Goal: Task Accomplishment & Management: Complete application form

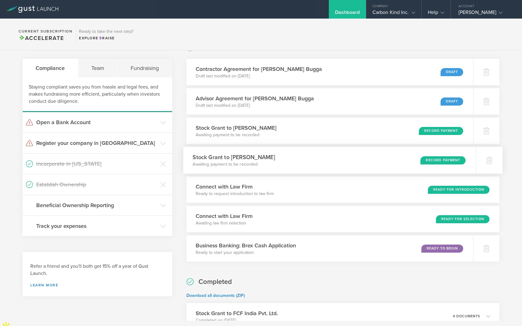
scroll to position [16, 0]
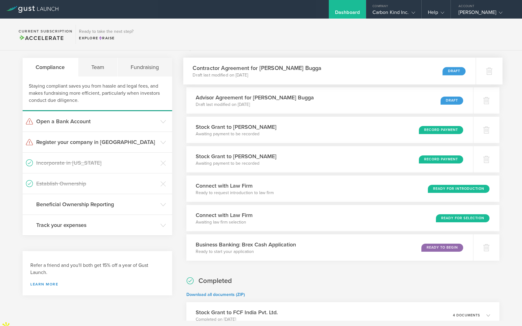
click at [337, 75] on div "Contractor Agreement for Writam Bugga Draft last modified on Aug 18, 2025 Draft" at bounding box center [329, 71] width 292 height 27
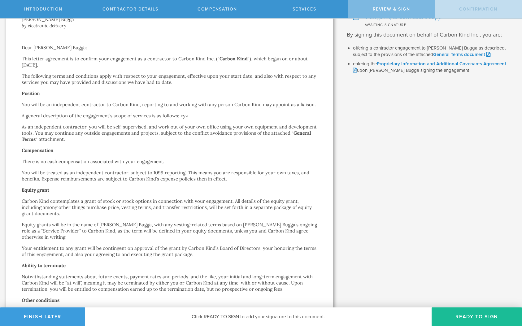
scroll to position [23, 0]
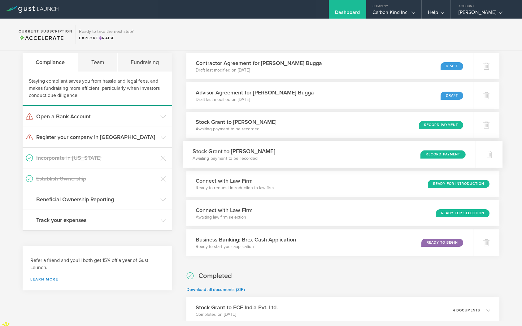
scroll to position [23, 0]
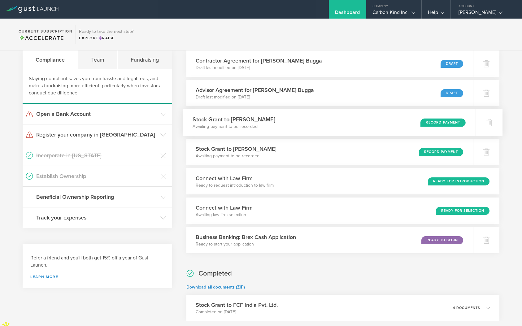
click at [346, 121] on div "Stock Grant to Hannah Flach Awaiting payment to be recorded Record Payment" at bounding box center [329, 122] width 292 height 27
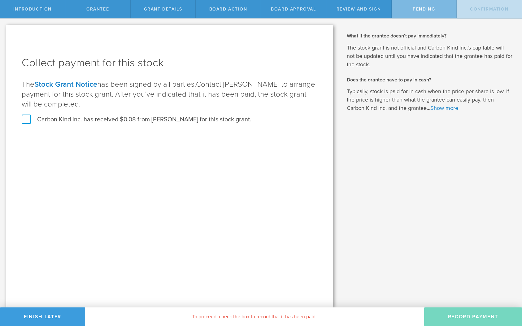
click at [81, 86] on link "Stock Grant Notice" at bounding box center [65, 84] width 63 height 9
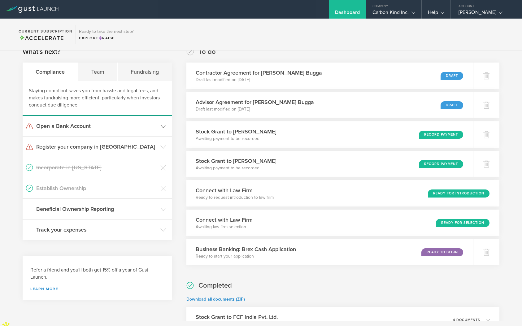
scroll to position [11, 0]
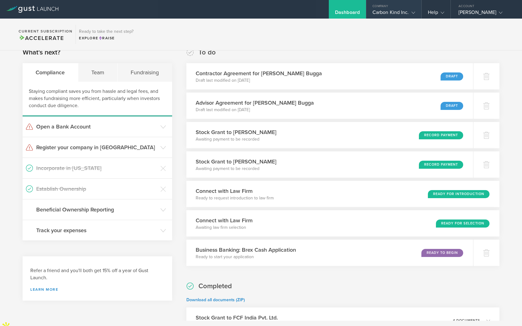
click at [410, 11] on gust-icon at bounding box center [412, 12] width 6 height 6
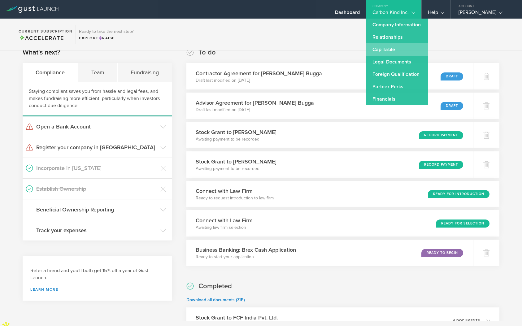
click at [395, 51] on link "Cap Table" at bounding box center [397, 49] width 62 height 12
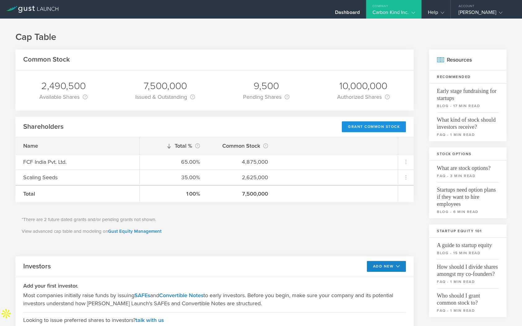
click at [373, 126] on div "Grant Common Stock" at bounding box center [374, 126] width 64 height 11
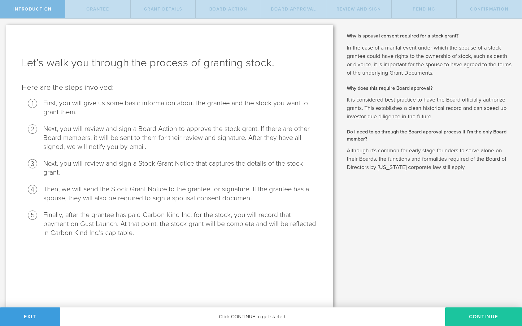
click at [465, 314] on button "Continue" at bounding box center [483, 316] width 77 height 19
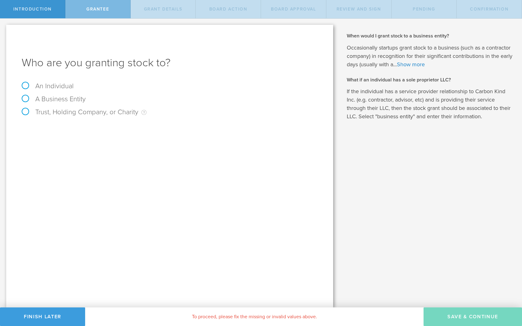
click at [25, 100] on label "A Business Entity" at bounding box center [54, 99] width 64 height 8
click at [4, 28] on input "A Business Entity" at bounding box center [2, 24] width 4 height 10
radio input "true"
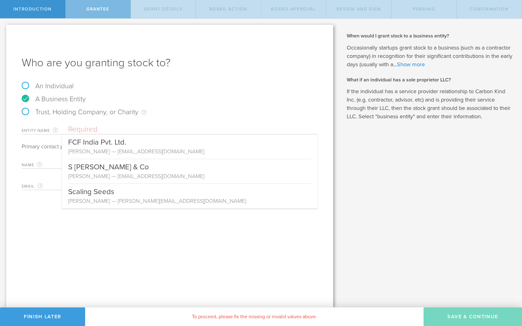
click at [144, 126] on input "text" at bounding box center [192, 129] width 249 height 9
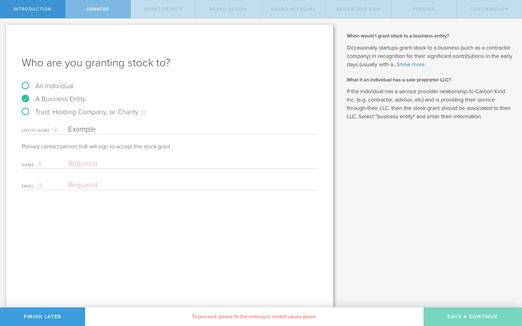
type input "Example"
click at [94, 163] on input "text" at bounding box center [191, 163] width 246 height 9
type input "Example"
click at [88, 184] on input "email" at bounding box center [191, 184] width 246 height 9
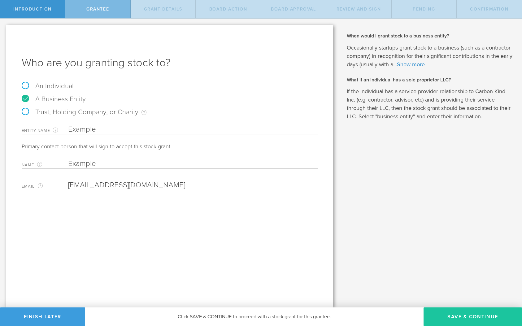
type input "Example@example.com"
click at [447, 313] on button "Save & Continue" at bounding box center [472, 316] width 98 height 19
type input "48"
type input "12"
select select "none"
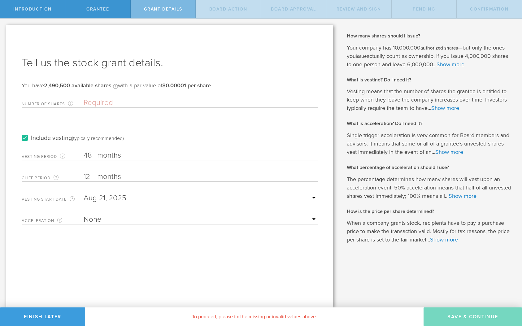
click at [137, 101] on input "Number of Shares The total amount of stock the company is granting to this reci…" at bounding box center [201, 102] width 234 height 9
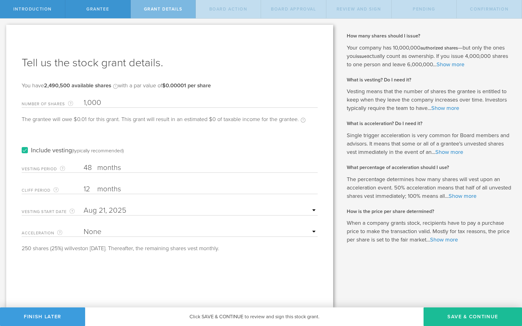
type input "1,000"
click at [101, 186] on label "months" at bounding box center [128, 189] width 62 height 11
click at [101, 186] on input "12" at bounding box center [201, 188] width 234 height 9
type input "1"
type input "3"
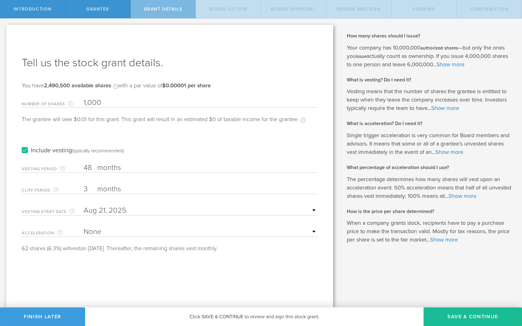
click at [307, 231] on select "None Single Trigger Double Trigger" at bounding box center [201, 231] width 234 height 9
select select "double"
click at [84, 227] on select "None Single Trigger Double Trigger" at bounding box center [201, 231] width 234 height 9
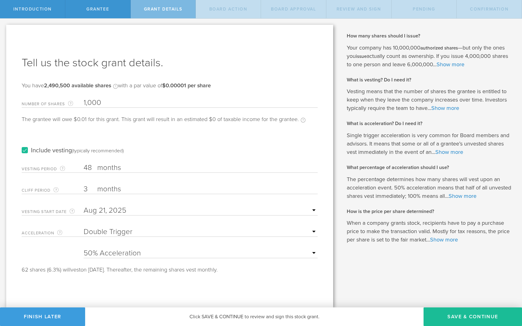
click at [304, 251] on select "25% Acceleration 50% Acceleration 75% Acceleration 100% Acceleration" at bounding box center [201, 252] width 234 height 9
select select "100"
click at [84, 248] on select "25% Acceleration 50% Acceleration 75% Acceleration 100% Acceleration" at bounding box center [201, 252] width 234 height 9
click at [466, 319] on button "Save & Continue" at bounding box center [472, 316] width 98 height 19
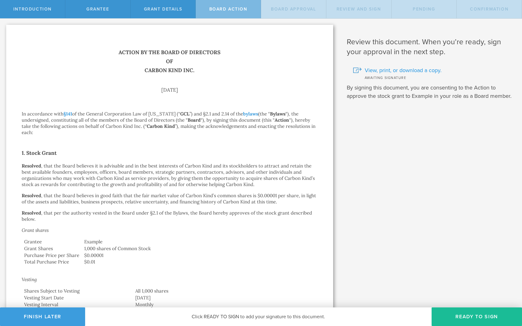
click at [405, 70] on span "View, print, or download a copy." at bounding box center [402, 70] width 77 height 8
click at [57, 318] on button "Finish Later" at bounding box center [42, 316] width 85 height 19
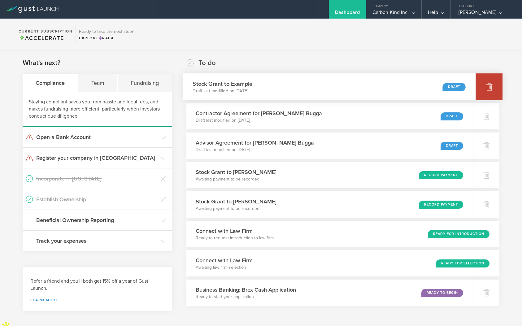
click at [488, 84] on polyline at bounding box center [489, 84] width 2 height 1
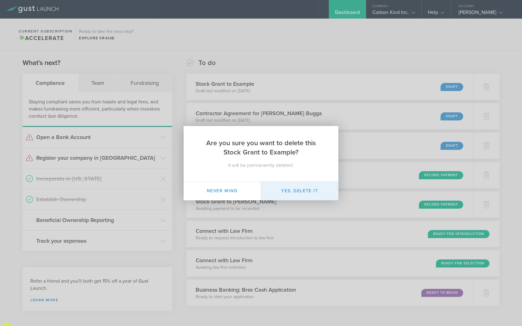
click at [306, 189] on button "Yes, delete it" at bounding box center [299, 191] width 77 height 19
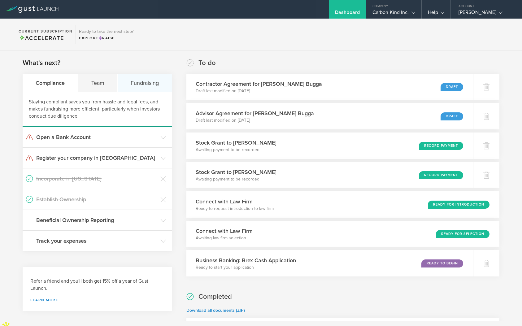
click at [142, 83] on div "Fundraising" at bounding box center [145, 83] width 54 height 19
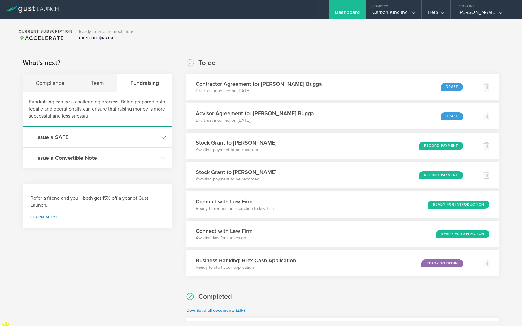
click at [157, 138] on h3 "Issue a SAFE" at bounding box center [96, 137] width 121 height 8
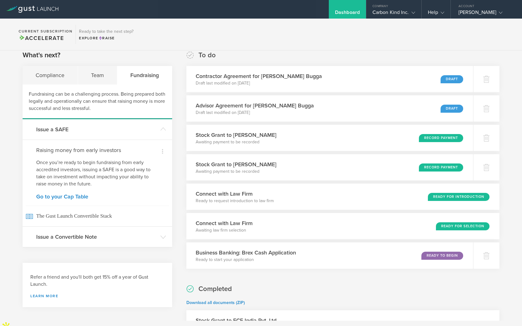
scroll to position [10, 0]
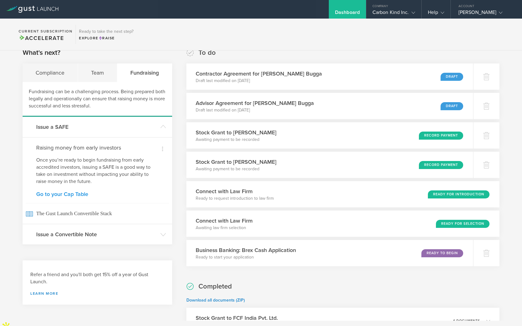
click at [71, 195] on link "Go to your Cap Table" at bounding box center [97, 194] width 122 height 6
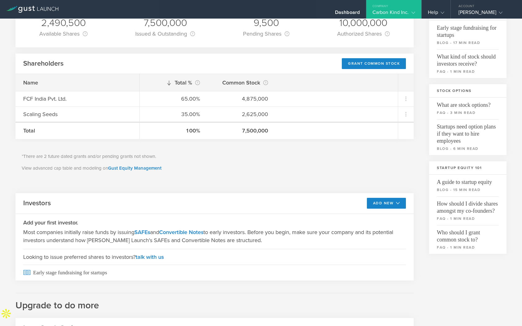
scroll to position [84, 0]
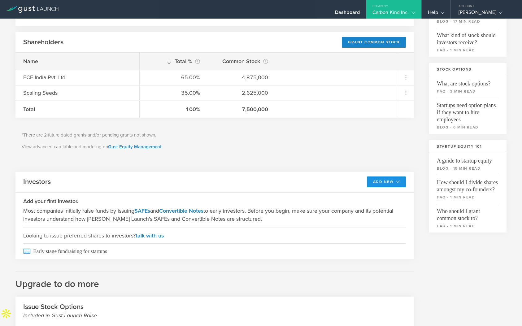
click at [398, 183] on icon at bounding box center [398, 182] width 4 height 4
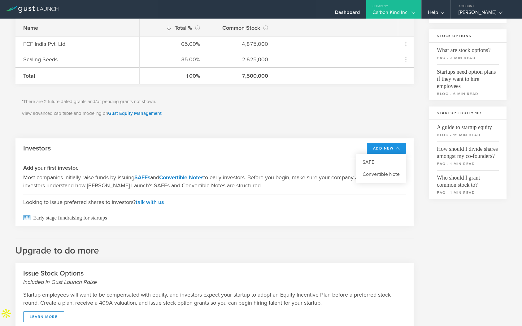
scroll to position [127, 0]
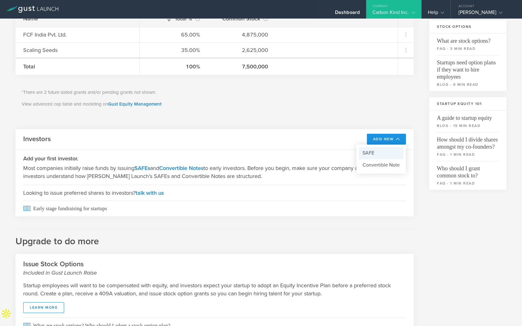
click at [383, 151] on li "SAFE" at bounding box center [381, 153] width 45 height 12
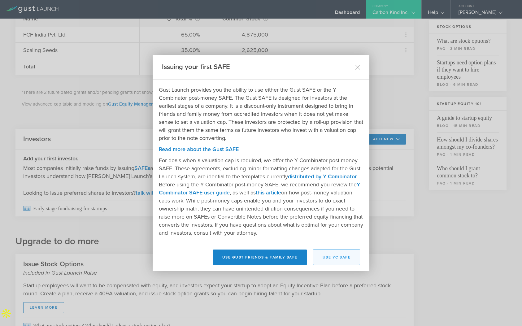
click at [334, 256] on button "Use YC SAFE" at bounding box center [336, 256] width 47 height 15
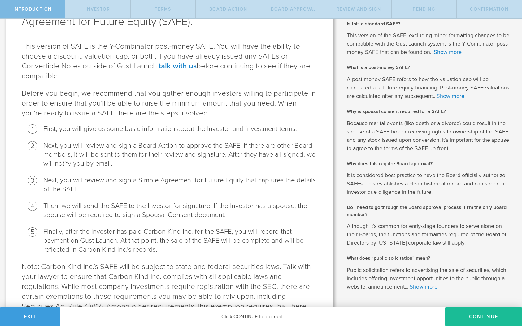
scroll to position [99, 0]
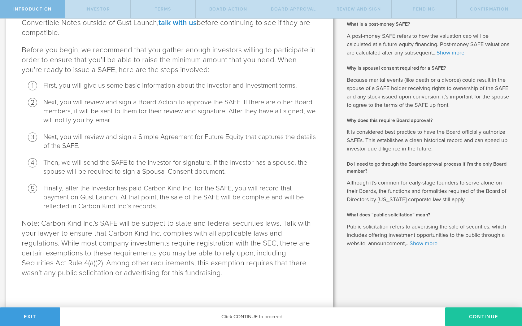
click at [477, 313] on button "Continue" at bounding box center [483, 316] width 77 height 19
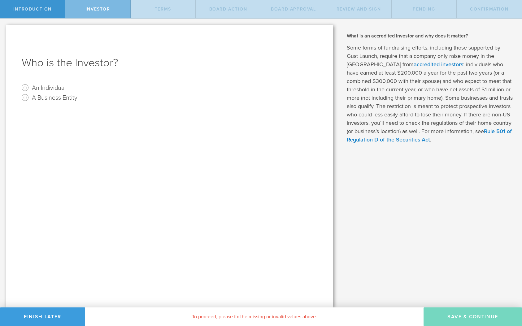
scroll to position [0, 0]
click at [25, 88] on input "An Individual" at bounding box center [25, 88] width 10 height 10
radio input "true"
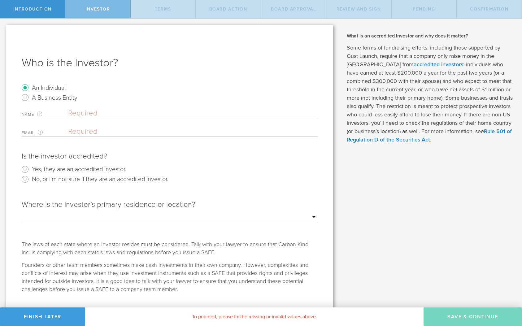
click at [86, 112] on input "text" at bounding box center [192, 113] width 249 height 9
type input "example"
type input "example@examples.com"
click at [24, 170] on input "Yes, they are an accredited investor." at bounding box center [25, 169] width 10 height 10
radio input "true"
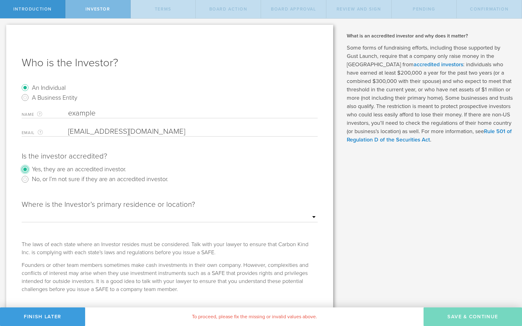
scroll to position [13, 0]
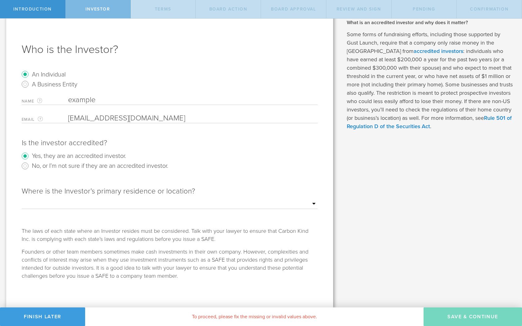
click at [305, 200] on select "Outside of the US Alabama Alaska Arizona Arkansas California Colorado Connectic…" at bounding box center [170, 203] width 296 height 9
select select "string:OUTSIDE"
click at [22, 199] on select "Outside of the US Alabama Alaska Arizona Arkansas California Colorado Connectic…" at bounding box center [170, 203] width 296 height 9
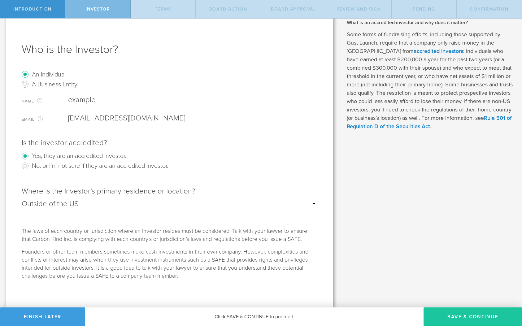
click at [466, 319] on button "Save & Continue" at bounding box center [472, 316] width 98 height 19
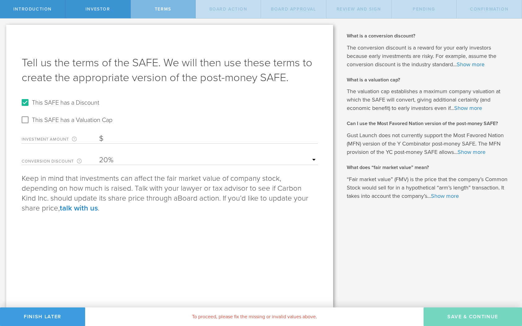
scroll to position [0, 0]
click at [24, 104] on input "This SAFE has a Discount" at bounding box center [25, 102] width 10 height 10
checkbox input "false"
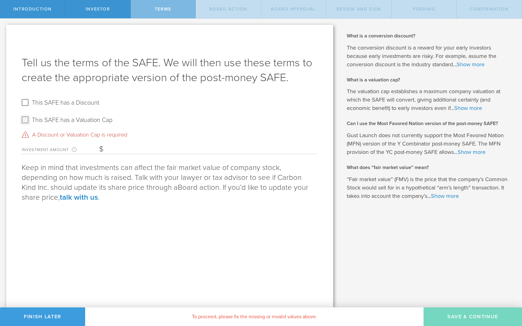
click at [26, 117] on input "This SAFE has a Valuation Cap" at bounding box center [25, 120] width 10 height 10
checkbox input "true"
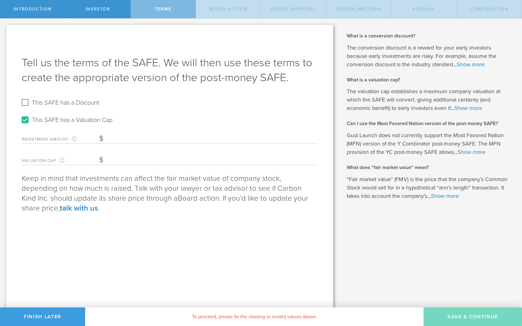
click at [128, 138] on input "Investment Amount The amount (in USD) that this investor is paying for the SAFE." at bounding box center [208, 138] width 218 height 9
type input "50,000"
click at [122, 158] on input "Valuation Cap The valuation cap establishes a maximum company valuation at whic…" at bounding box center [208, 159] width 218 height 9
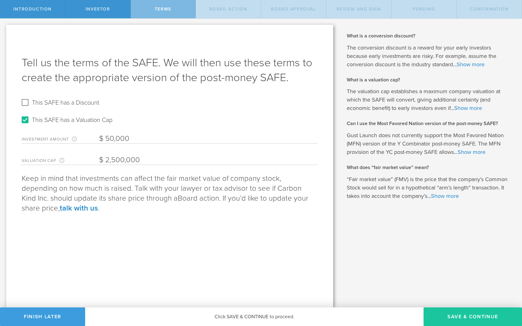
type input "2,500,000"
click at [477, 314] on button "Save & Continue" at bounding box center [472, 316] width 98 height 19
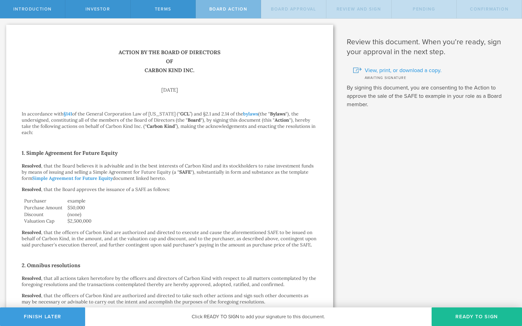
click at [403, 70] on span "View, print, or download a copy." at bounding box center [402, 70] width 77 height 8
click at [54, 317] on button "Finish Later" at bounding box center [42, 316] width 85 height 19
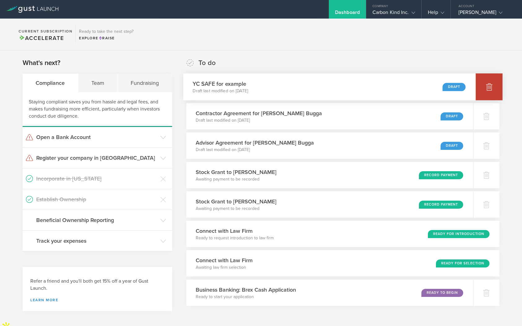
click at [487, 88] on icon at bounding box center [489, 87] width 6 height 6
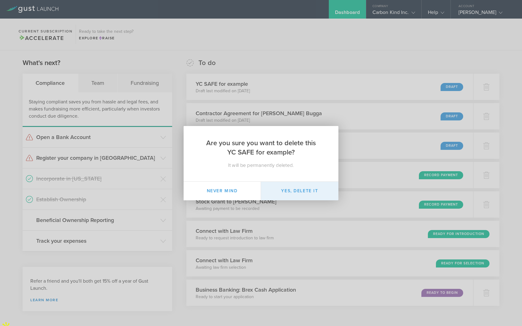
click at [296, 187] on button "Yes, delete it" at bounding box center [299, 191] width 77 height 19
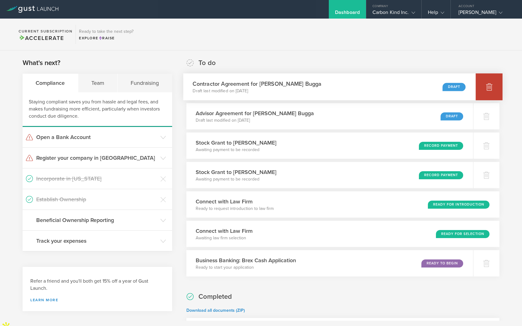
click at [486, 86] on icon at bounding box center [488, 86] width 7 height 7
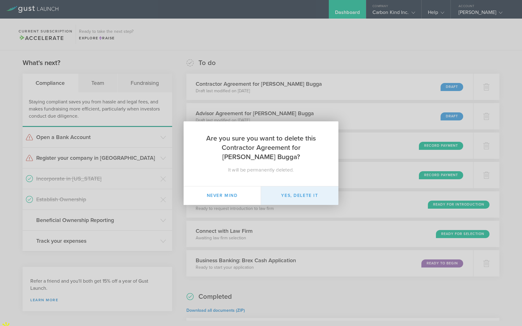
click at [310, 190] on button "Yes, delete it" at bounding box center [299, 195] width 77 height 19
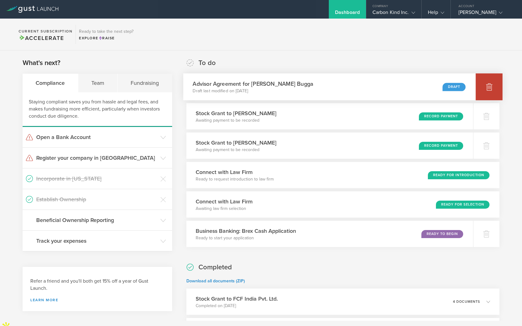
click at [488, 84] on icon at bounding box center [489, 87] width 6 height 6
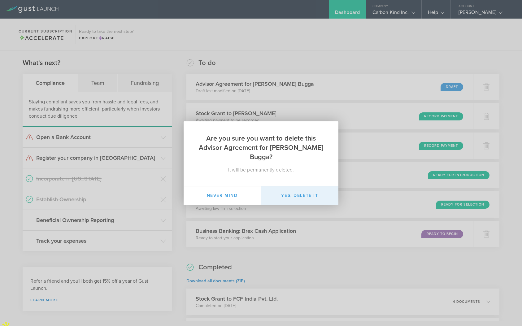
click at [313, 187] on button "Yes, delete it" at bounding box center [299, 195] width 77 height 19
